Goal: Information Seeking & Learning: Learn about a topic

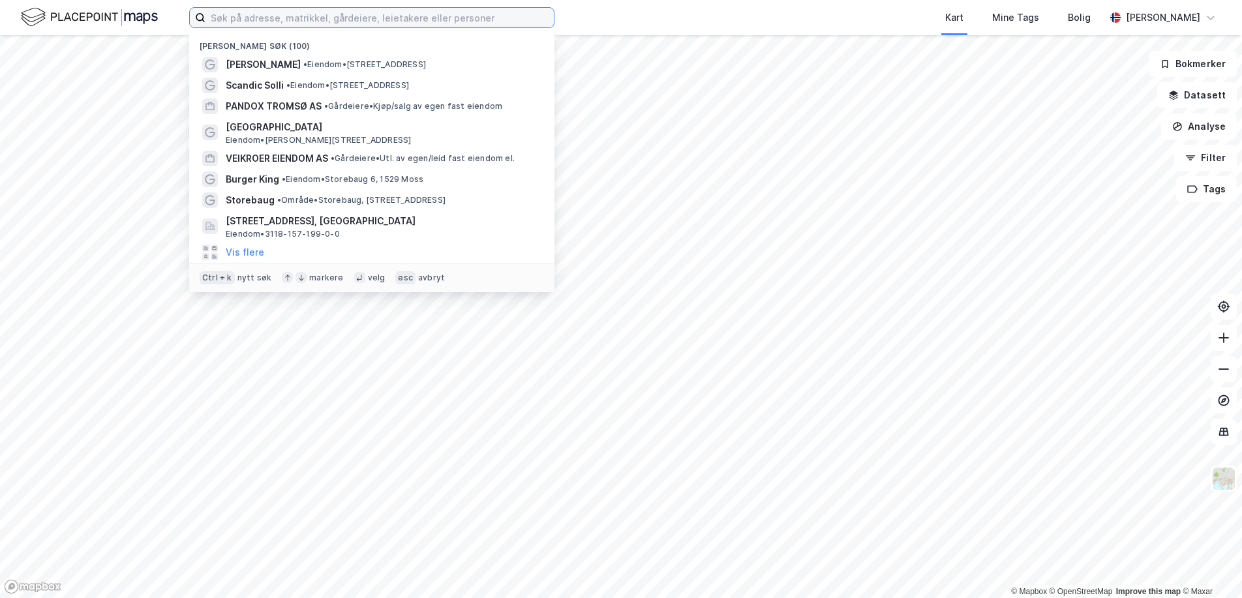
click at [314, 22] on input at bounding box center [379, 18] width 348 height 20
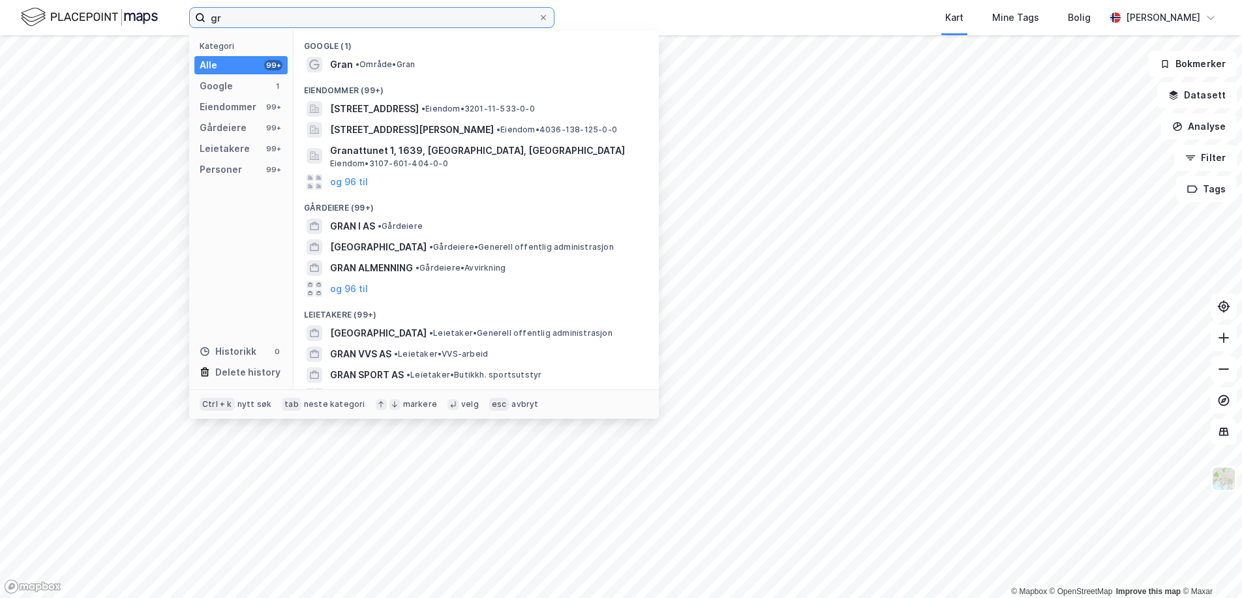
type input "g"
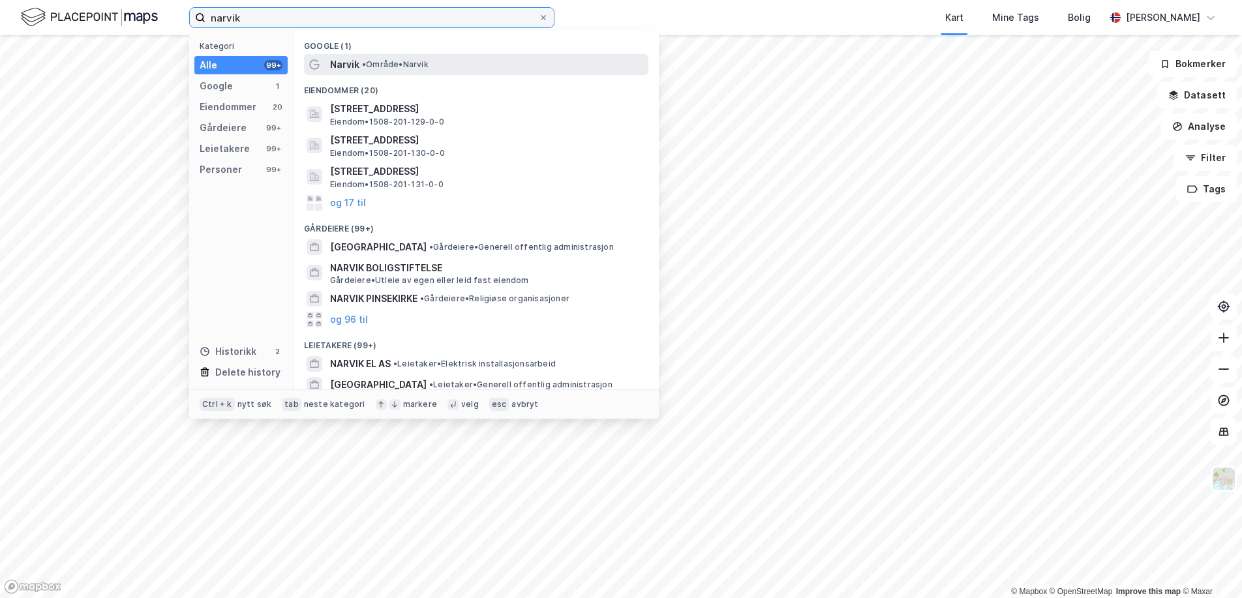
type input "narvik"
click at [343, 61] on span "Narvik" at bounding box center [344, 65] width 29 height 16
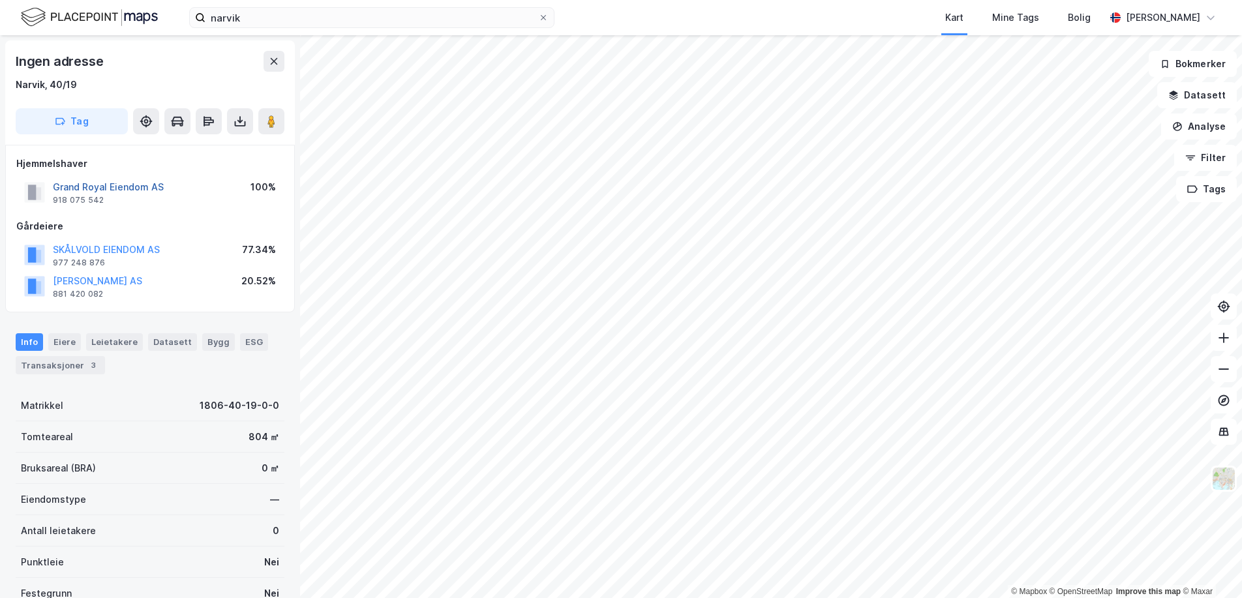
click at [0, 0] on button "Grand Royal Eiendom AS" at bounding box center [0, 0] width 0 height 0
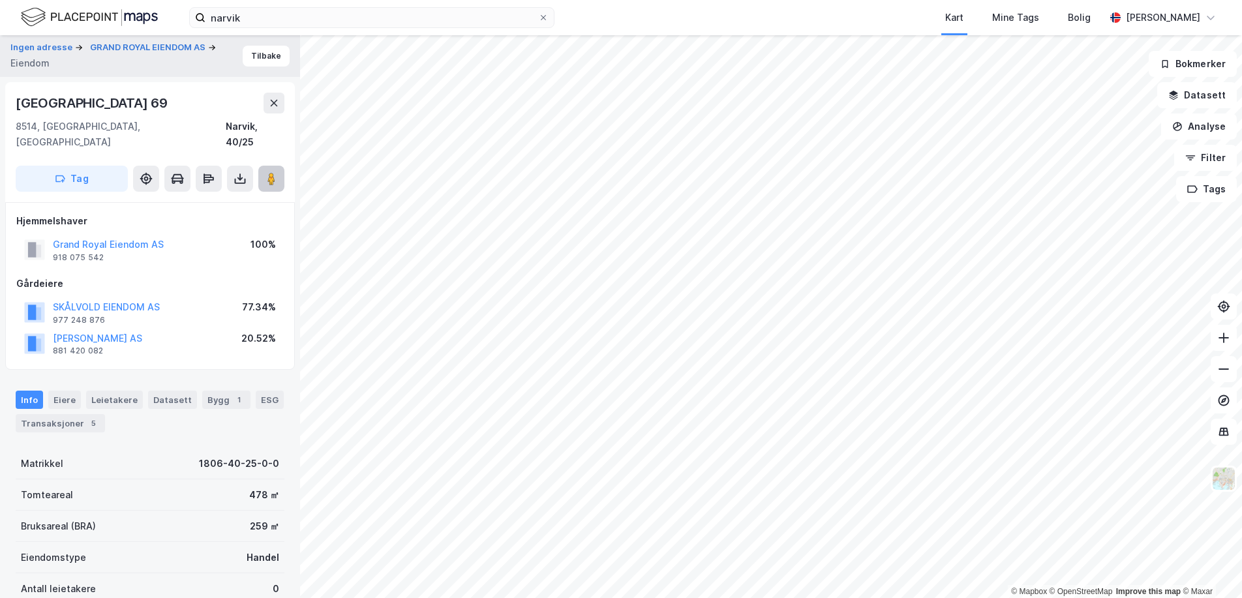
click at [271, 172] on image at bounding box center [271, 178] width 8 height 13
click at [136, 237] on div "Grand Royal Eiendom AS" at bounding box center [108, 245] width 111 height 16
click at [0, 0] on button "Grand Royal Eiendom AS" at bounding box center [0, 0] width 0 height 0
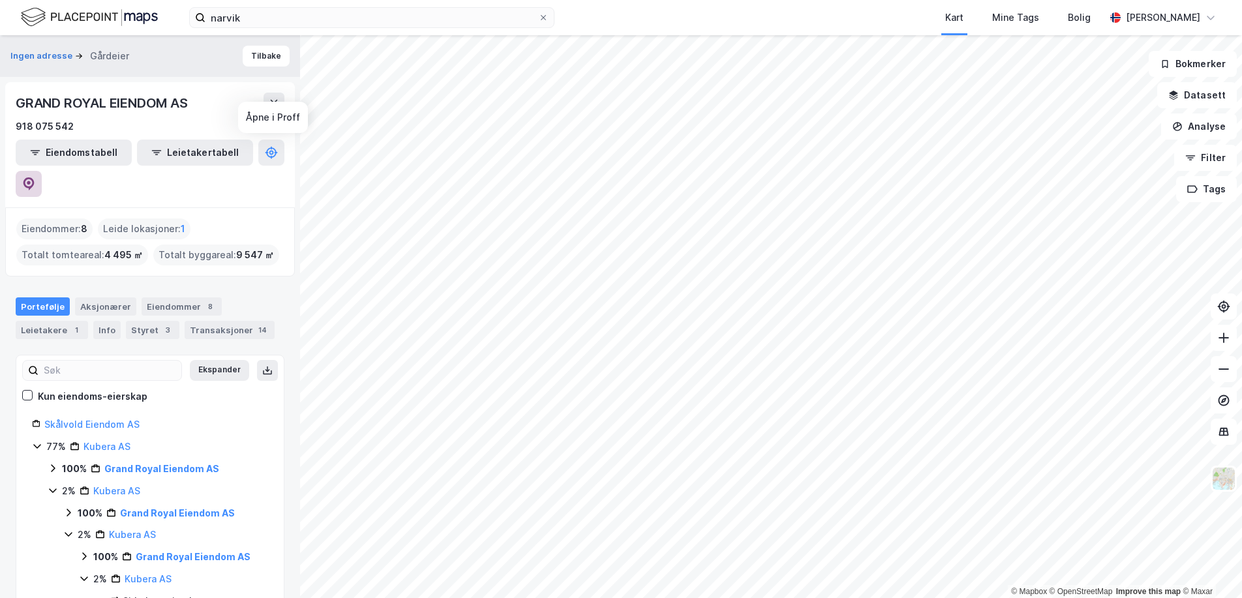
click at [35, 177] on icon at bounding box center [28, 183] width 11 height 13
